Goal: Task Accomplishment & Management: Use online tool/utility

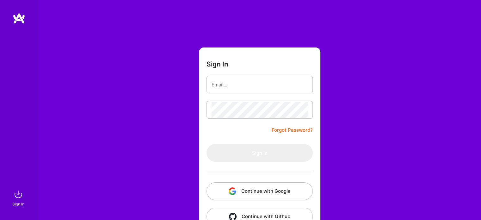
click at [251, 189] on button "Continue with Google" at bounding box center [260, 191] width 106 height 18
click at [276, 187] on button "Continue with Google" at bounding box center [260, 191] width 106 height 18
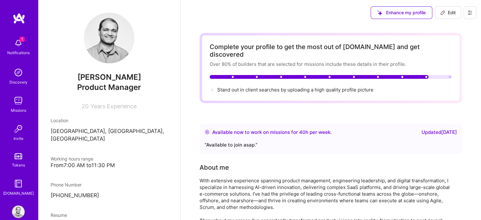
click at [13, 107] on div "Missions" at bounding box center [19, 110] width 16 height 7
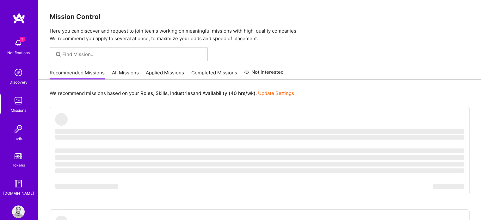
click at [13, 42] on img at bounding box center [18, 43] width 13 height 13
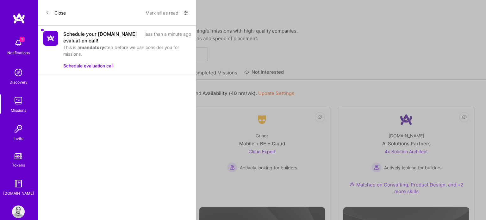
click at [87, 63] on button "Schedule evaluation call" at bounding box center [88, 65] width 50 height 7
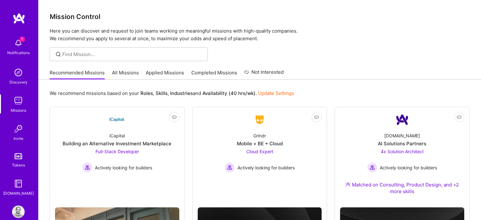
click at [116, 71] on link "All Missions" at bounding box center [125, 74] width 27 height 10
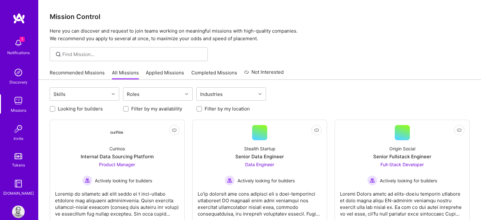
click at [53, 108] on input "Looking for builders" at bounding box center [53, 109] width 4 height 4
checkbox input "true"
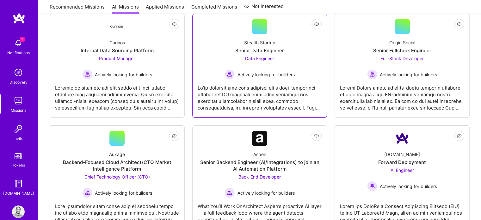
scroll to position [106, 0]
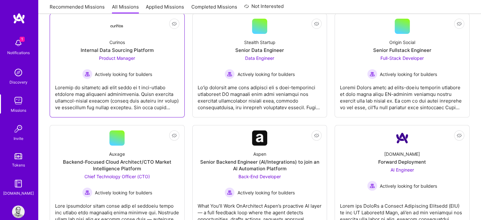
click at [121, 59] on span "Product Manager" at bounding box center [117, 57] width 36 height 5
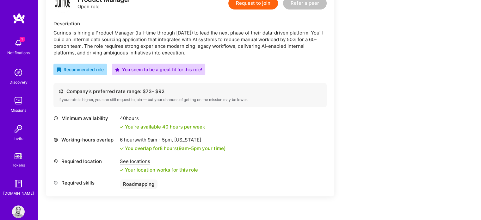
scroll to position [177, 0]
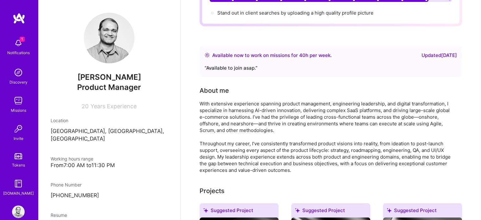
scroll to position [77, 0]
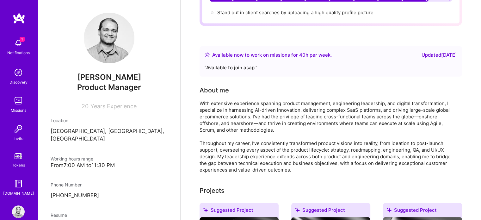
click at [12, 79] on div "Discovery" at bounding box center [18, 82] width 18 height 7
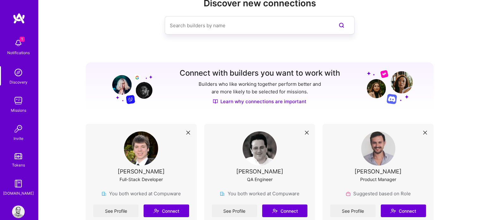
scroll to position [23, 0]
click at [16, 76] on img at bounding box center [18, 72] width 13 height 13
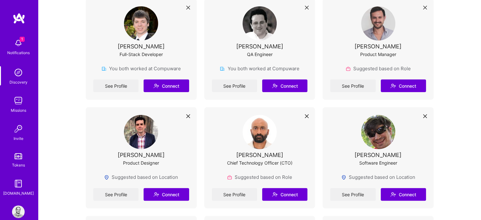
scroll to position [0, 0]
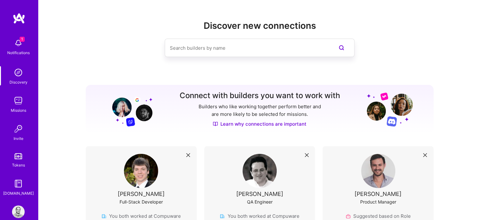
click at [17, 105] on img at bounding box center [18, 100] width 13 height 13
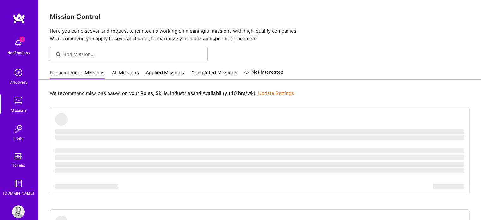
click at [120, 72] on link "All Missions" at bounding box center [125, 74] width 27 height 10
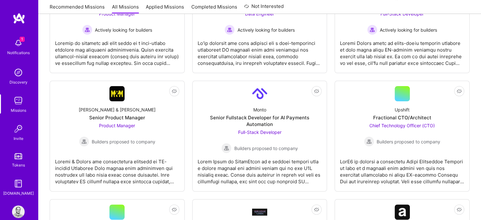
scroll to position [153, 0]
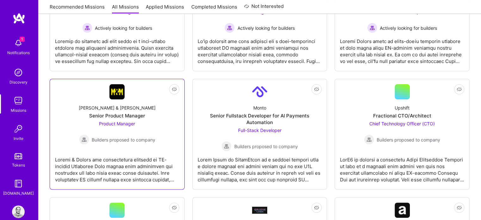
click at [121, 110] on div "[PERSON_NAME] & [PERSON_NAME]" at bounding box center [117, 107] width 77 height 7
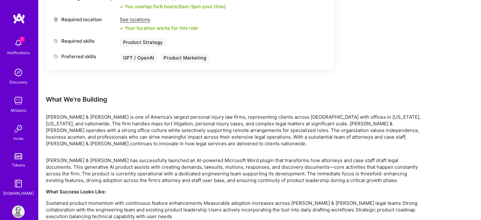
scroll to position [341, 0]
